Goal: Navigation & Orientation: Find specific page/section

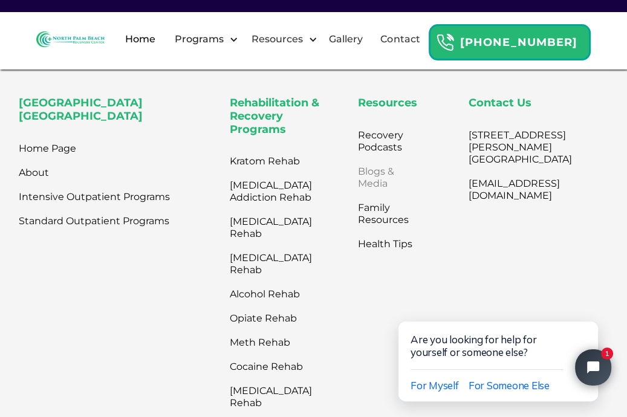
scroll to position [4187, 0]
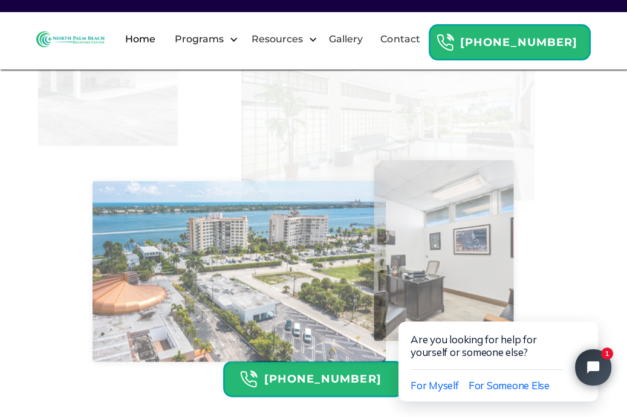
scroll to position [3338, 0]
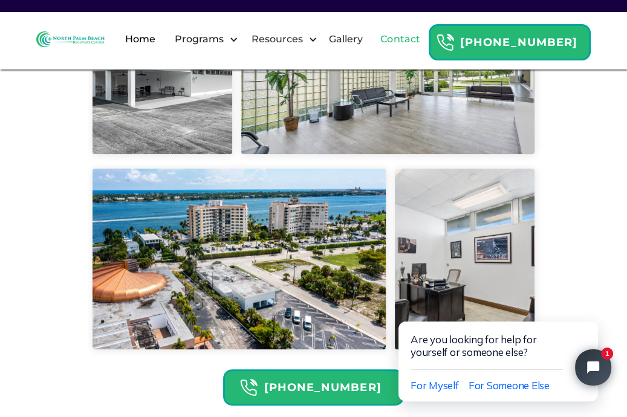
click at [427, 51] on link "Contact" at bounding box center [400, 39] width 54 height 39
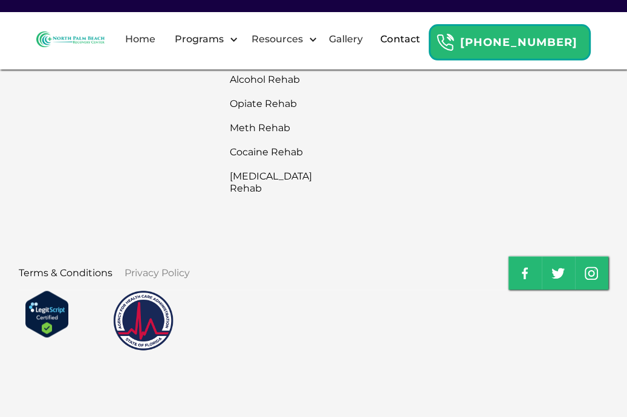
click at [152, 275] on link "Privacy Policy" at bounding box center [157, 273] width 65 height 24
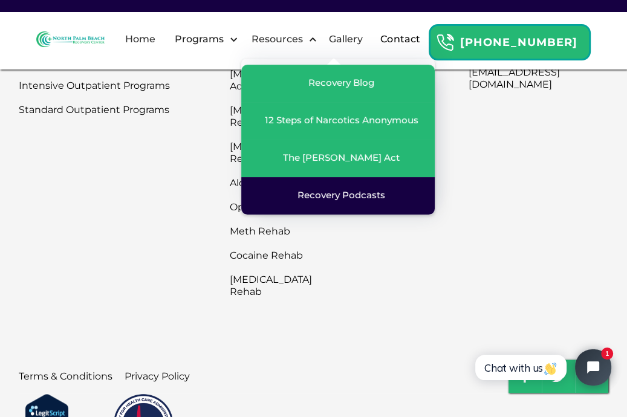
scroll to position [980, 0]
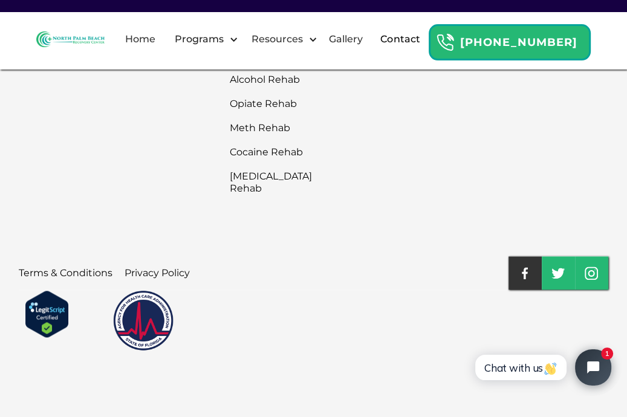
click at [514, 278] on link at bounding box center [525, 272] width 33 height 33
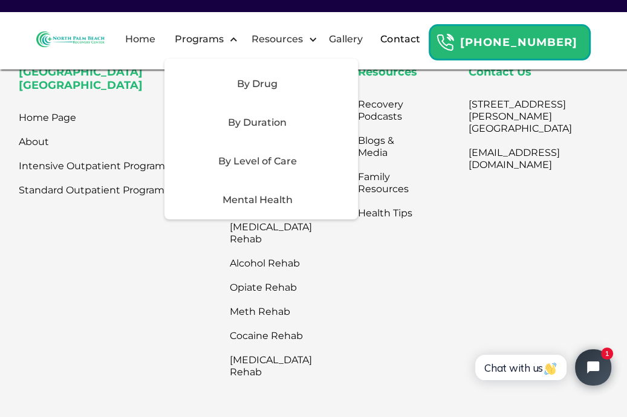
scroll to position [742, 0]
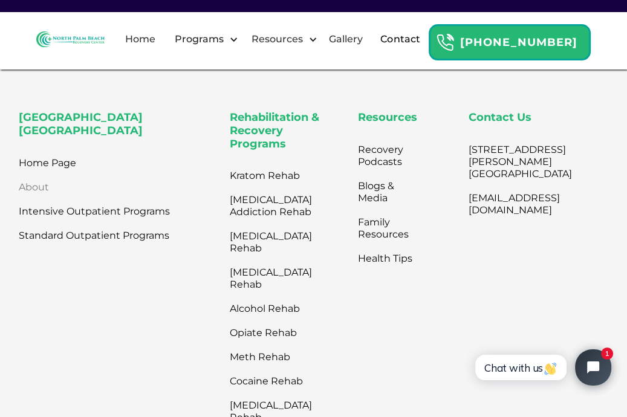
click at [34, 195] on link "About" at bounding box center [34, 187] width 30 height 24
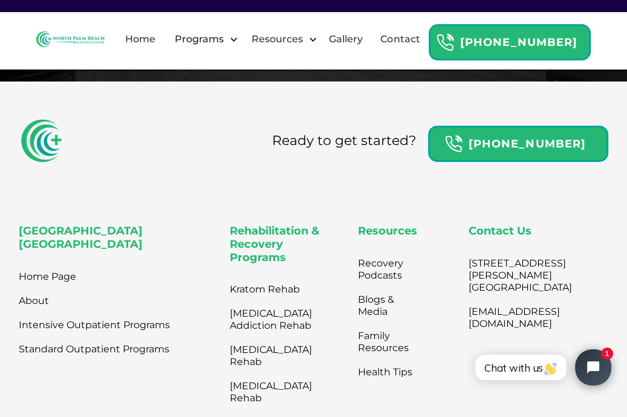
scroll to position [2669, 0]
